Goal: Task Accomplishment & Management: Use online tool/utility

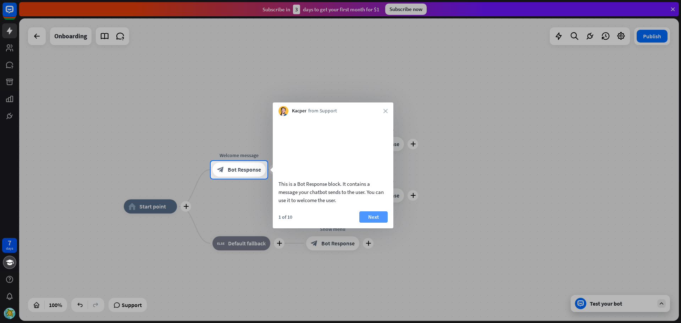
click at [379, 223] on button "Next" at bounding box center [373, 216] width 28 height 11
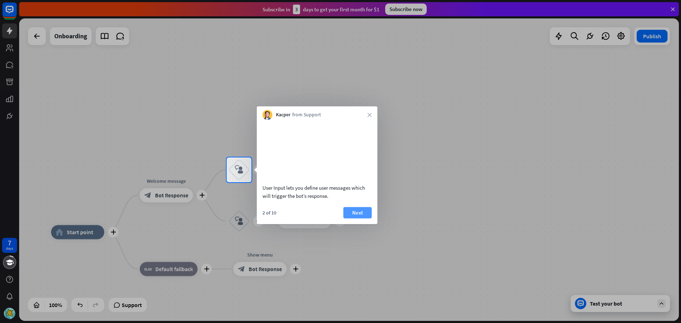
click at [360, 219] on button "Next" at bounding box center [357, 212] width 28 height 11
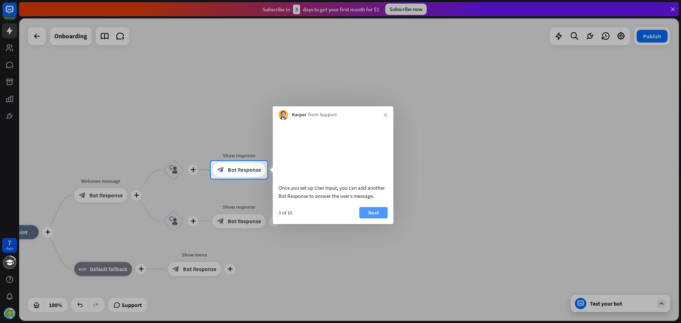
click at [372, 219] on button "Next" at bounding box center [373, 212] width 28 height 11
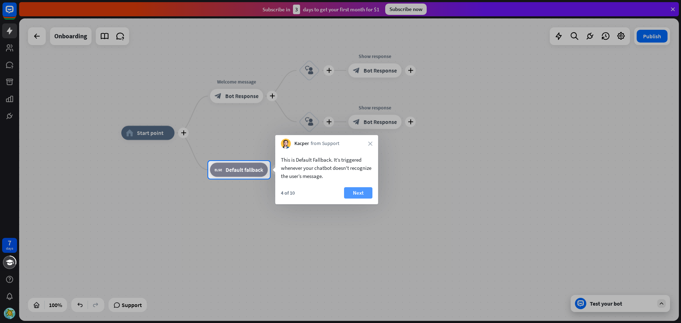
click at [363, 194] on button "Next" at bounding box center [358, 192] width 28 height 11
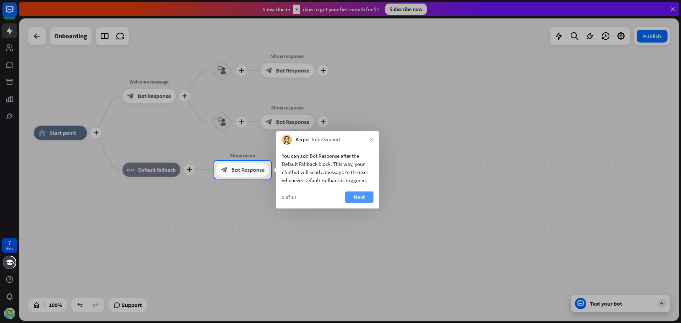
click at [371, 194] on div "5 of 10 Next" at bounding box center [327, 200] width 103 height 17
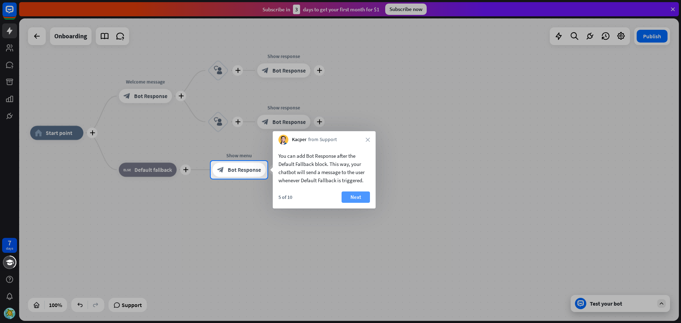
click at [362, 197] on button "Next" at bounding box center [356, 197] width 28 height 11
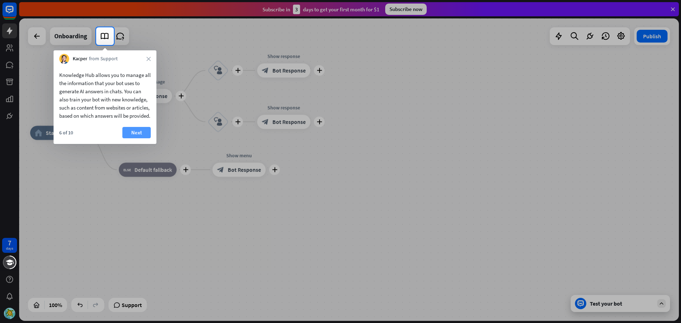
click at [132, 137] on button "Next" at bounding box center [136, 132] width 28 height 11
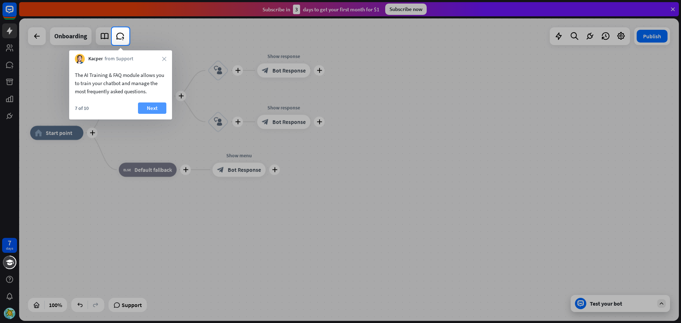
click at [152, 109] on button "Next" at bounding box center [152, 108] width 28 height 11
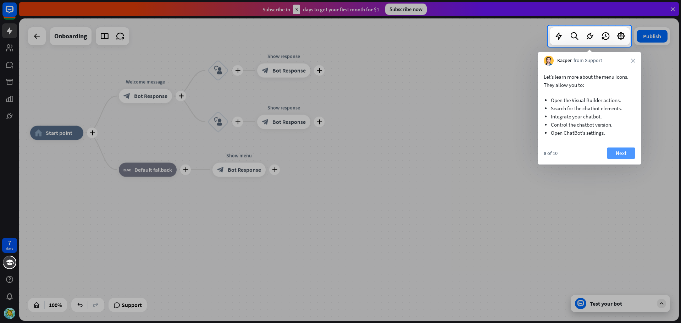
click at [625, 151] on button "Next" at bounding box center [621, 153] width 28 height 11
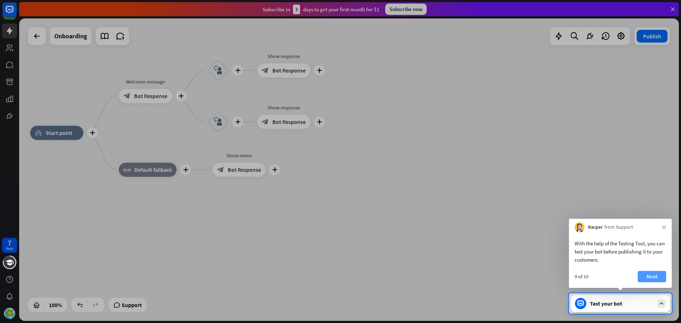
click at [652, 275] on button "Next" at bounding box center [652, 276] width 28 height 11
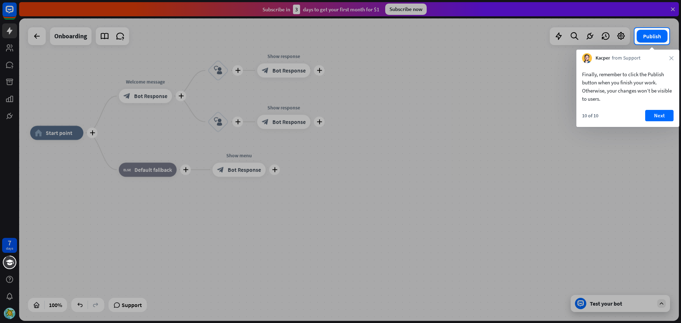
click at [660, 109] on div "Finally, remember to click the Publish button when you finish your work. Otherw…" at bounding box center [628, 95] width 103 height 64
click at [661, 115] on button "Next" at bounding box center [659, 115] width 28 height 11
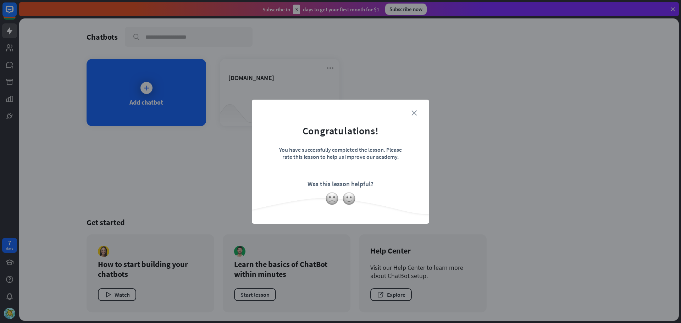
click at [415, 112] on icon "close" at bounding box center [414, 112] width 5 height 5
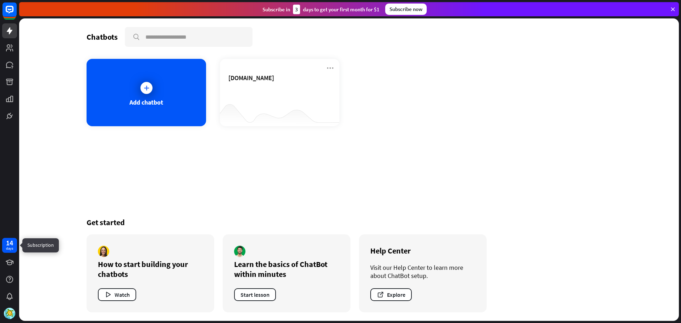
click at [9, 246] on div "14" at bounding box center [9, 243] width 7 height 6
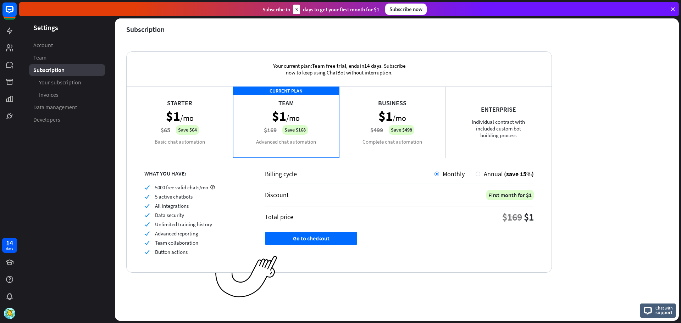
drag, startPoint x: 125, startPoint y: 27, endPoint x: 395, endPoint y: 247, distance: 348.2
click at [395, 247] on div "Subscription Your current plan: Team free trial , ends [DATE] . Subscribe now t…" at bounding box center [397, 169] width 564 height 303
click at [202, 77] on div "Your current plan: Team free trial , ends [DATE] . Subscribe now to keep using …" at bounding box center [339, 69] width 425 height 35
click at [203, 105] on div "Starter $1 /mo $65 Save $64 Basic chat automation" at bounding box center [180, 122] width 106 height 71
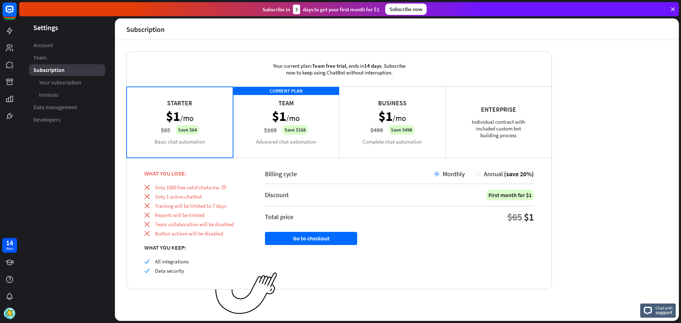
click at [252, 115] on div "CURRENT PLAN Team $1 /mo $169 Save $168 Advanced chat automation" at bounding box center [286, 122] width 106 height 71
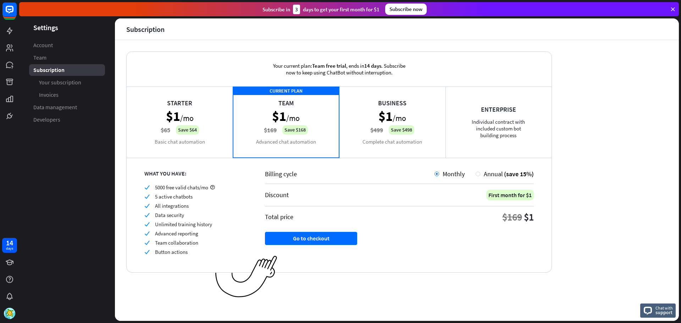
click at [399, 131] on div "Business $1 /mo $499 Save $498 Complete chat automation" at bounding box center [392, 122] width 106 height 71
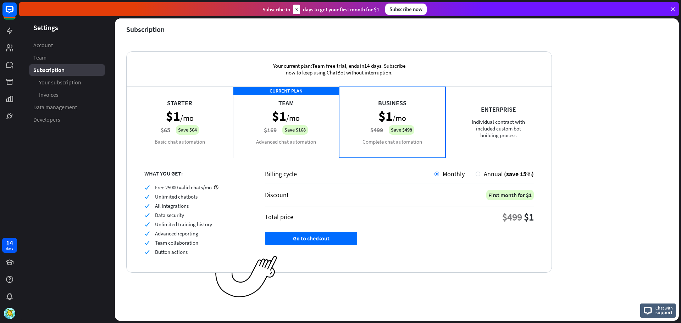
click at [203, 117] on div "Starter $1 /mo $65 Save $64 Basic chat automation" at bounding box center [180, 122] width 106 height 71
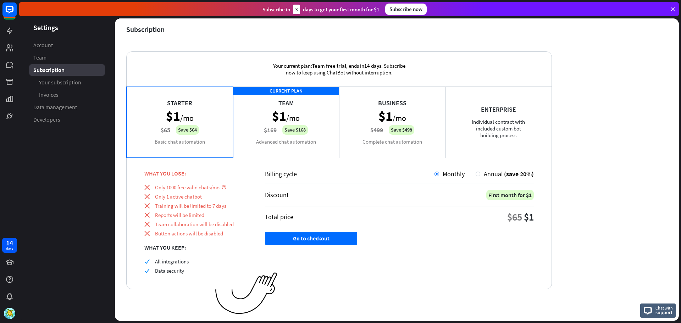
click at [312, 129] on div "CURRENT PLAN Team $1 /mo $169 Save $168 Advanced chat automation" at bounding box center [286, 122] width 106 height 71
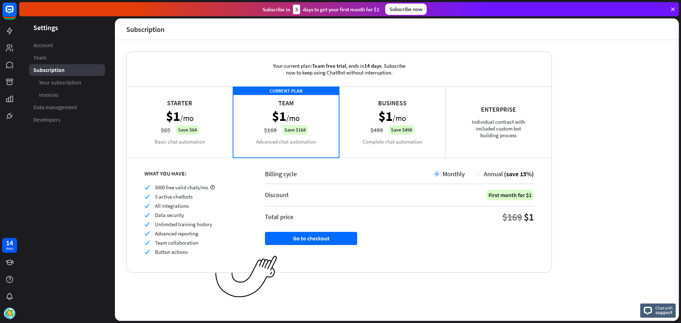
click at [399, 132] on div "Business $1 /mo $499 Save $498 Complete chat automation" at bounding box center [392, 122] width 106 height 71
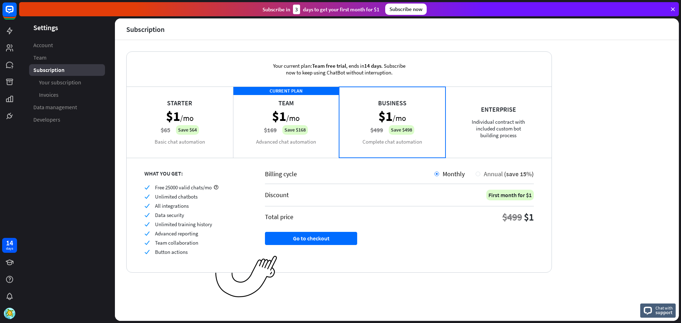
click at [500, 174] on span "Annual" at bounding box center [493, 174] width 19 height 8
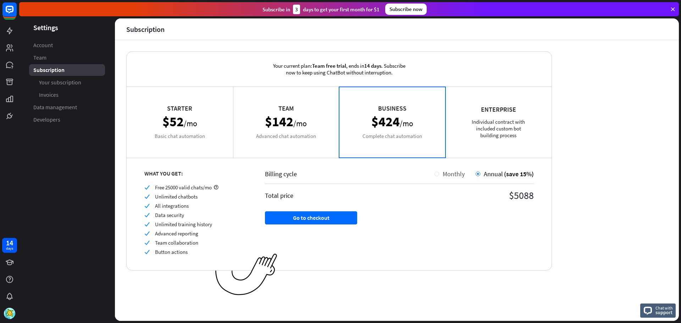
click at [459, 176] on span "Monthly" at bounding box center [454, 174] width 22 height 8
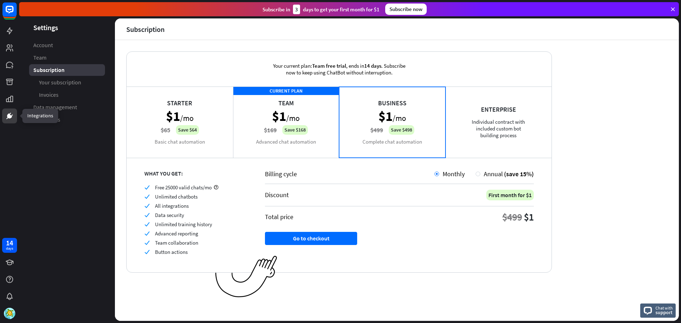
click at [10, 117] on icon at bounding box center [9, 116] width 4 height 4
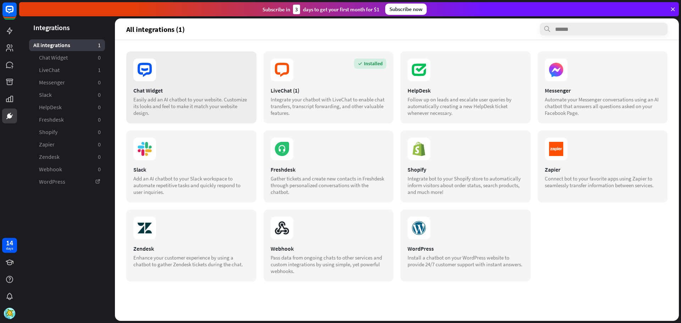
drag, startPoint x: 172, startPoint y: 93, endPoint x: 134, endPoint y: 90, distance: 37.7
click at [134, 90] on div "Chat Widget" at bounding box center [191, 90] width 116 height 7
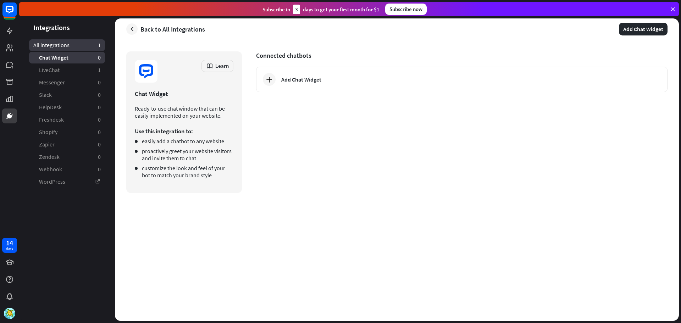
click at [60, 47] on span "All integrations" at bounding box center [51, 45] width 36 height 7
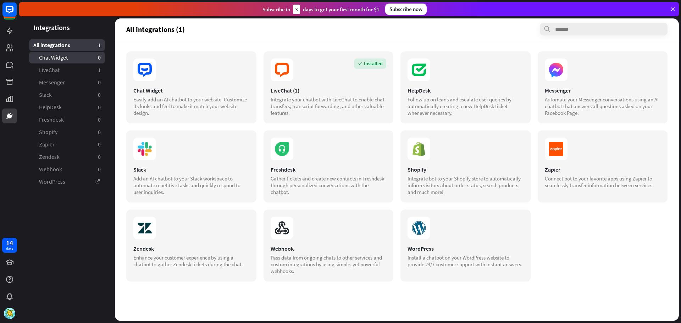
drag, startPoint x: 78, startPoint y: 191, endPoint x: 31, endPoint y: 58, distance: 141.4
click at [31, 58] on aside "Integrations All integrations 1 Chat Widget 0 LiveChat 1 Messenger 0 Slack 0 He…" at bounding box center [67, 169] width 96 height 303
copy ul "Chat Widget 0 LiveChat 1 Messenger 0 Slack 0 HelpDesk 0 Freshdesk 0 Shopify 0 Z…"
